Goal: Navigation & Orientation: Find specific page/section

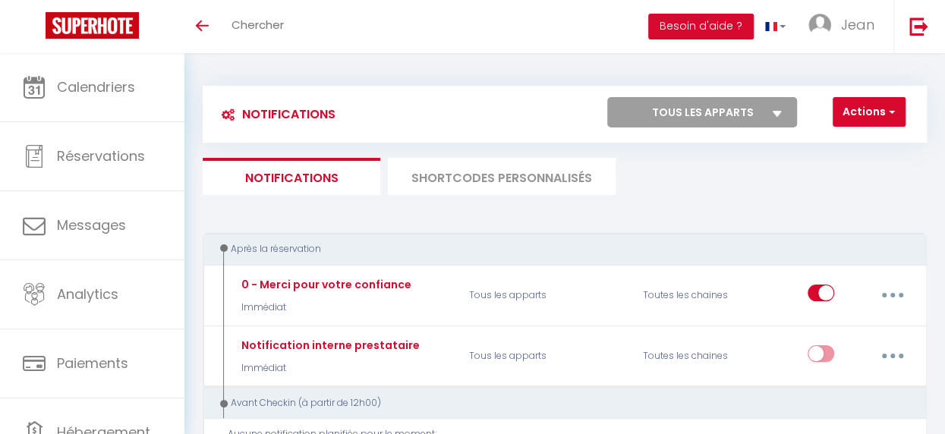
click at [644, 172] on ul "Notifications SHORTCODES PERSONNALISÉS" at bounding box center [565, 176] width 724 height 37
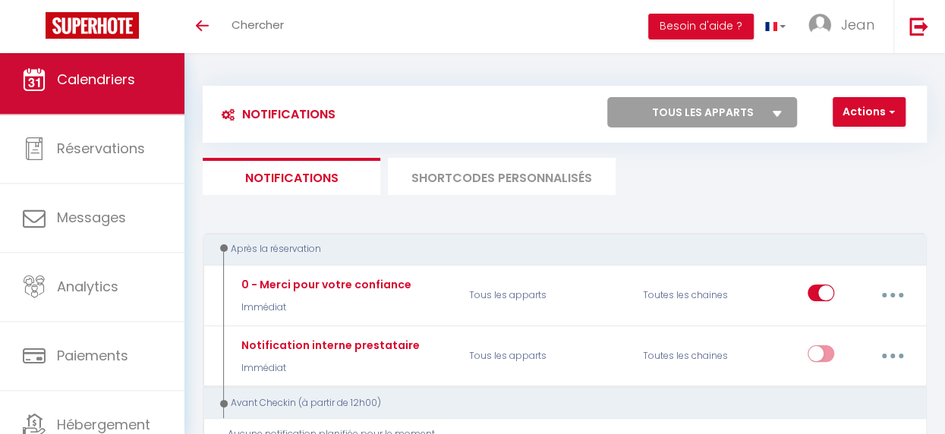
click at [120, 93] on link "Calendriers" at bounding box center [92, 80] width 185 height 68
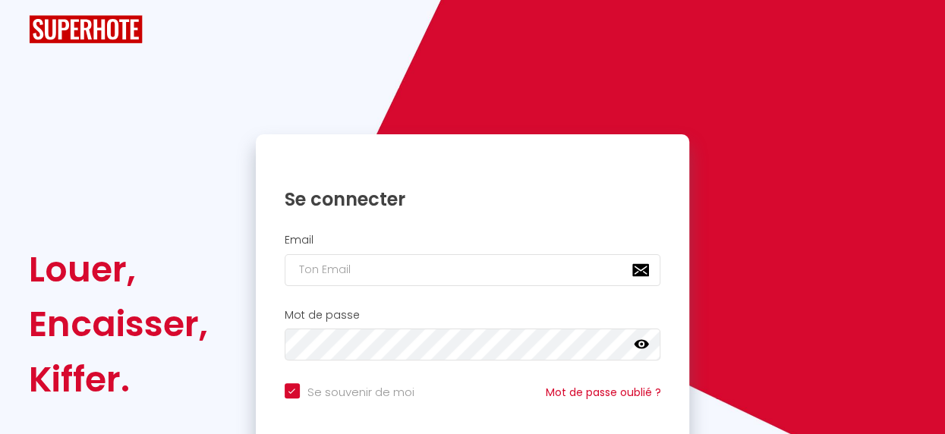
checkbox input "true"
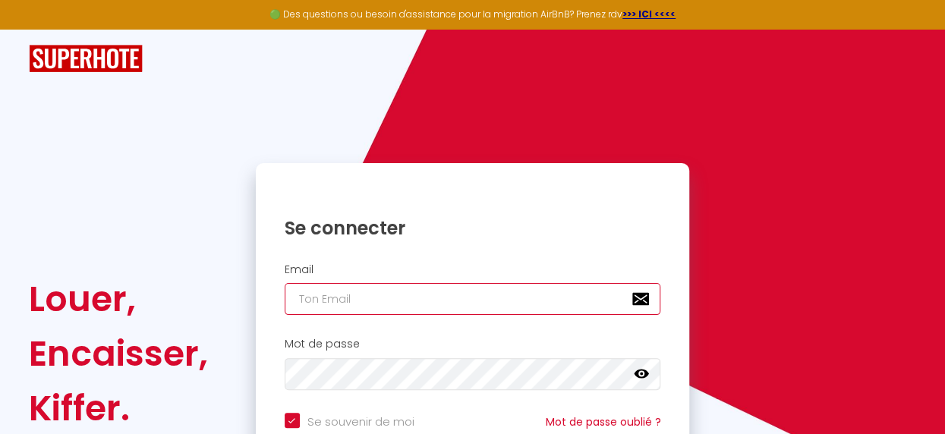
type input "[PERSON_NAME][EMAIL_ADDRESS][DOMAIN_NAME]"
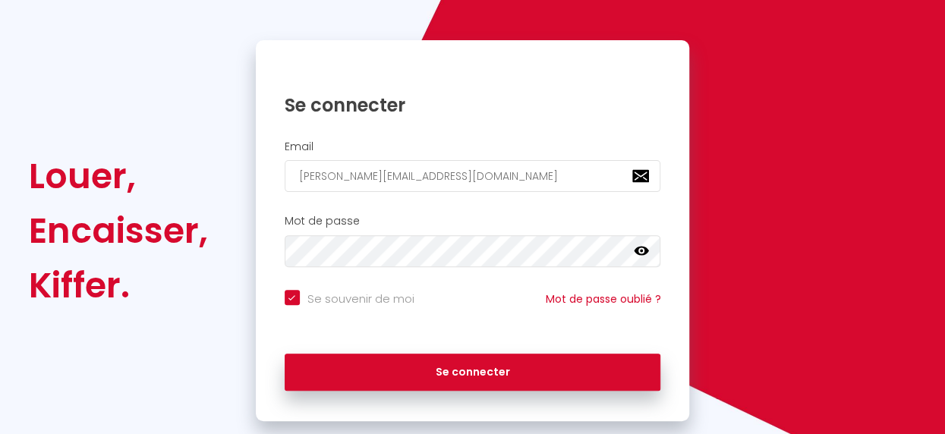
scroll to position [154, 0]
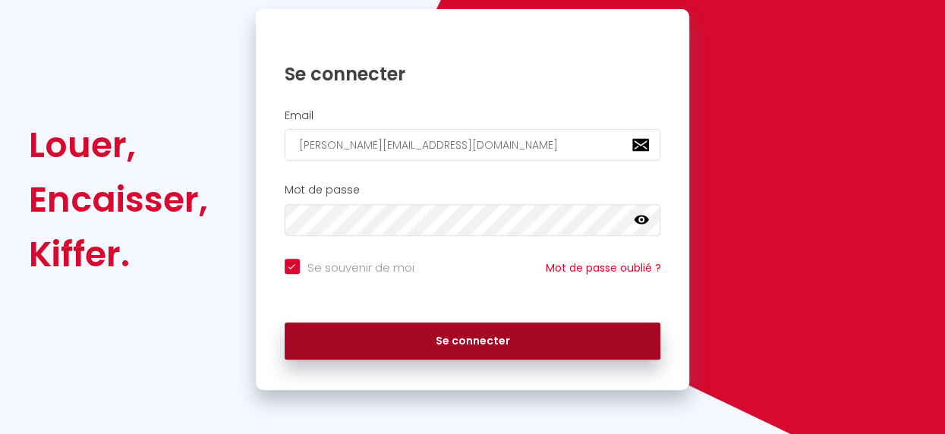
click at [475, 338] on button "Se connecter" at bounding box center [473, 342] width 377 height 38
checkbox input "true"
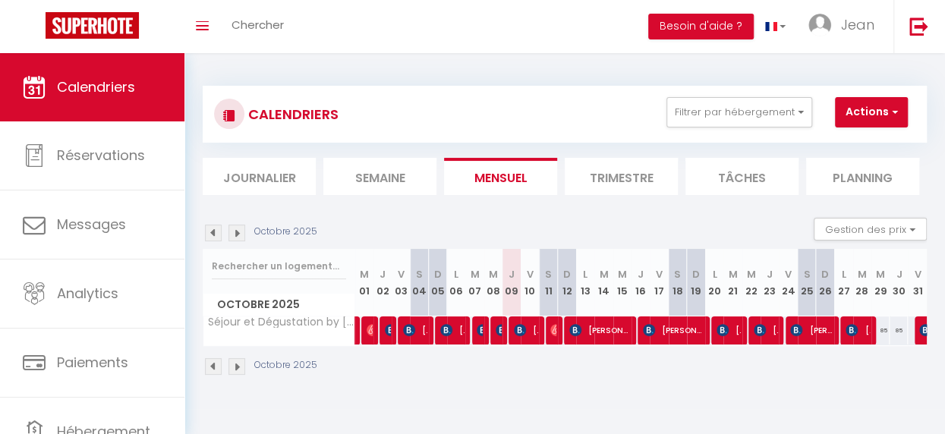
click at [346, 36] on div "Toggle menubar Chercher BUTTON Besoin d'aide ? [PERSON_NAME] Paramètres Équipe" at bounding box center [522, 26] width 824 height 53
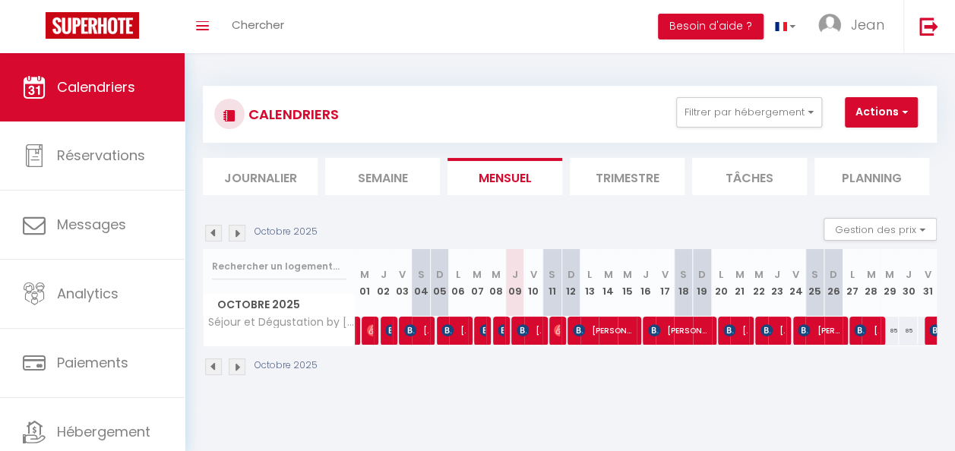
click at [387, 26] on div "Toggle menubar Chercher BUTTON Besoin d'aide ? [PERSON_NAME] Paramètres Équipe" at bounding box center [526, 26] width 833 height 53
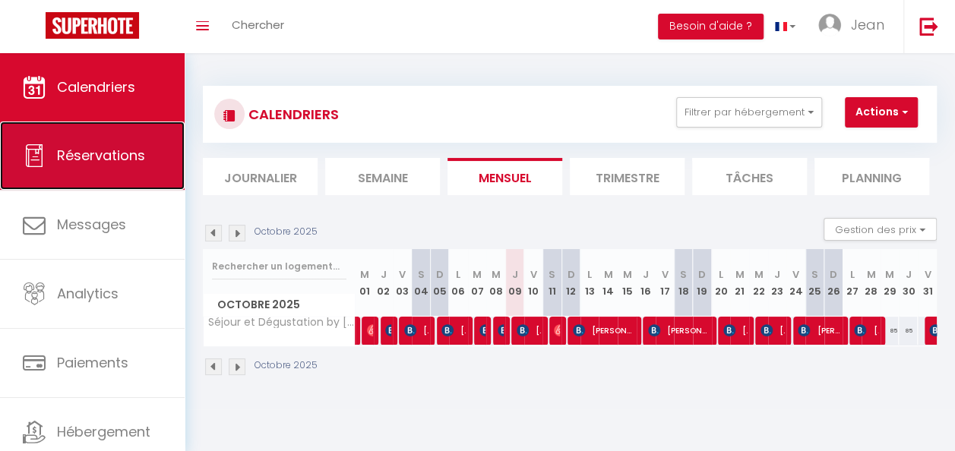
click at [125, 167] on link "Réservations" at bounding box center [92, 156] width 185 height 68
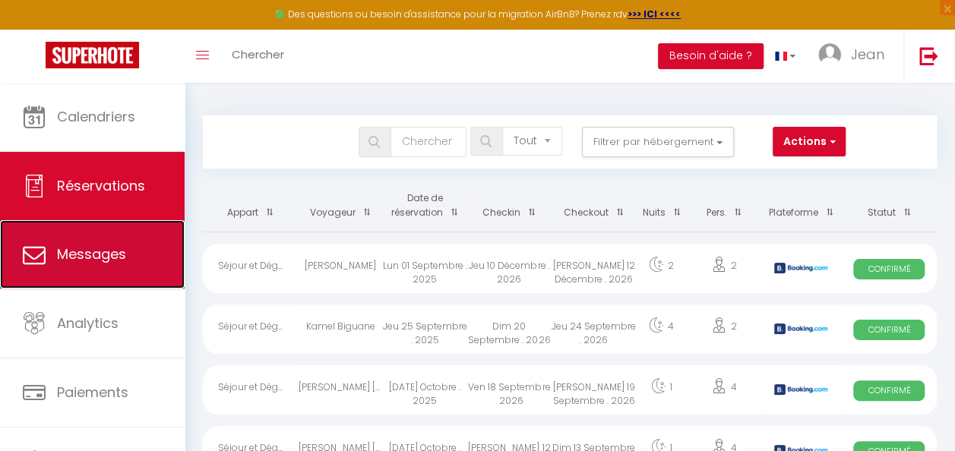
click at [131, 254] on link "Messages" at bounding box center [92, 254] width 185 height 68
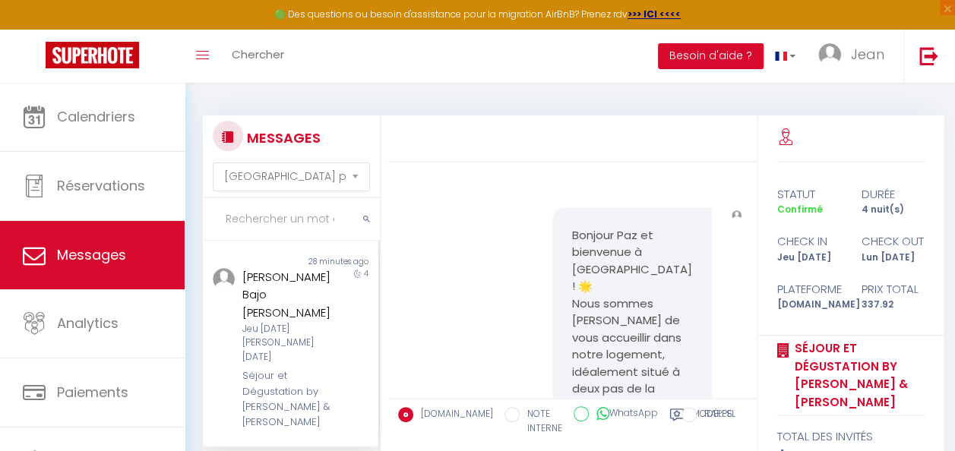
scroll to position [1223, 0]
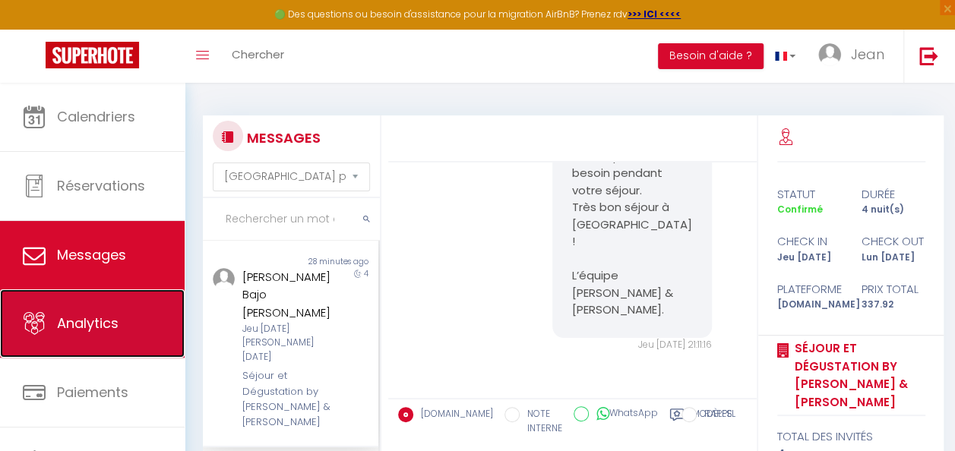
click at [138, 327] on link "Analytics" at bounding box center [92, 323] width 185 height 68
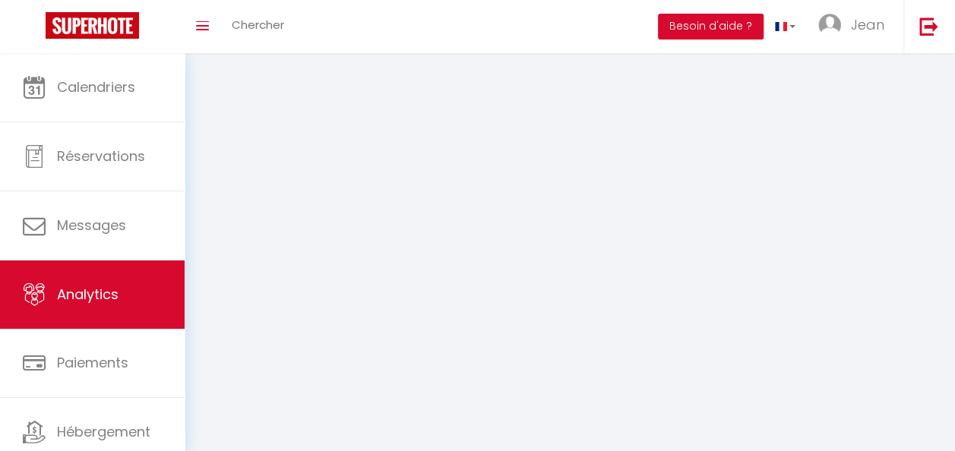
select select "2025"
select select "10"
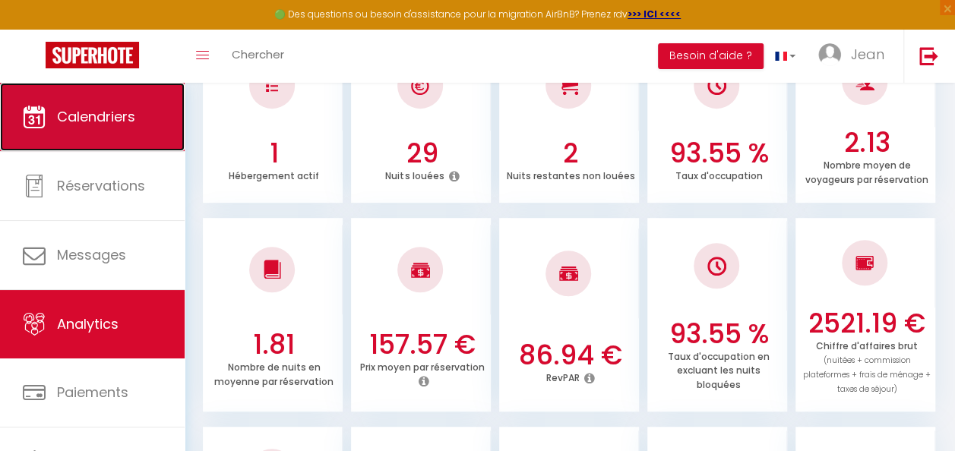
click at [115, 112] on span "Calendriers" at bounding box center [96, 116] width 78 height 19
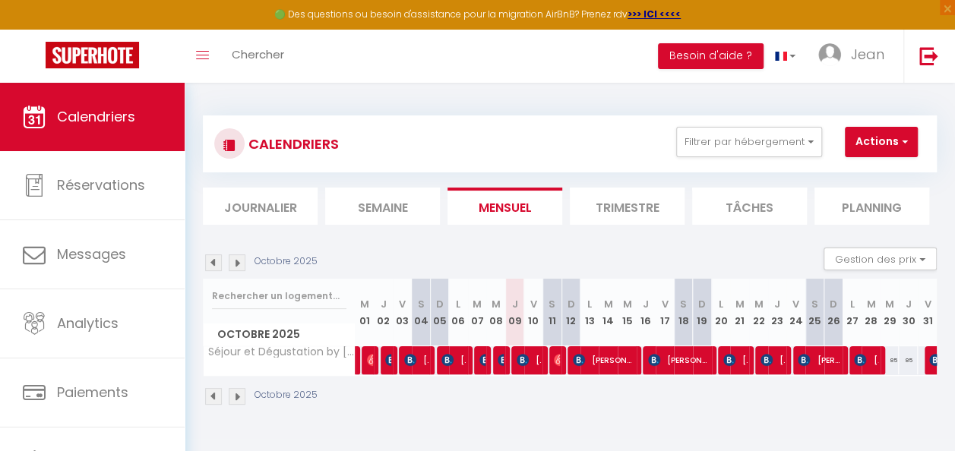
click at [396, 407] on div "Octobre 2025" at bounding box center [570, 398] width 734 height 45
click at [895, 397] on div "Octobre 2025" at bounding box center [570, 398] width 734 height 45
click at [905, 405] on div "Octobre 2025" at bounding box center [570, 398] width 734 height 45
click at [568, 65] on div "Toggle menubar Chercher BUTTON Besoin d'aide ? [PERSON_NAME] Paramètres Équipe" at bounding box center [526, 56] width 833 height 53
